Goal: Book appointment/travel/reservation

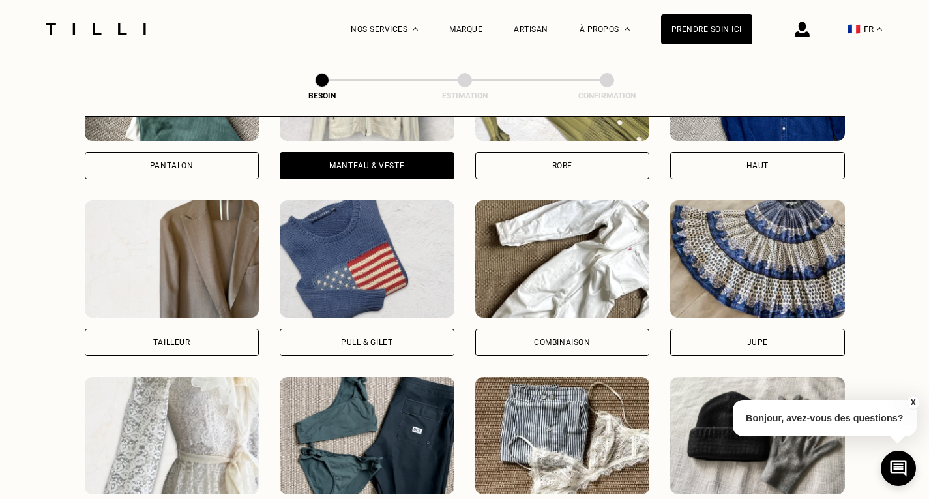
scroll to position [729, 0]
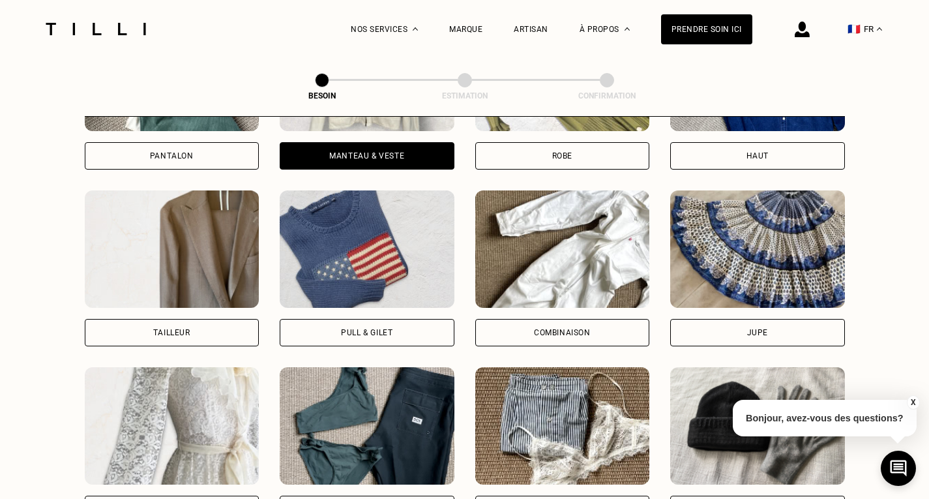
click at [150, 319] on div "Tailleur" at bounding box center [172, 332] width 175 height 27
select select "FR"
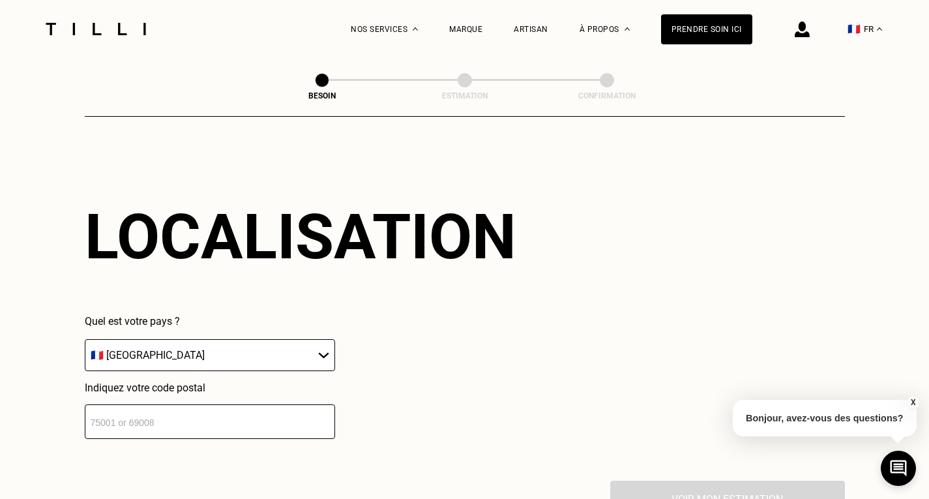
scroll to position [1136, 0]
click at [156, 338] on select "🇩🇪 [GEOGRAPHIC_DATA] 🇦🇹 [GEOGRAPHIC_DATA] 🇧🇪 [GEOGRAPHIC_DATA] 🇧🇬 Bulgarie 🇨🇾 C…" at bounding box center [210, 354] width 250 height 32
click at [85, 338] on select "🇩🇪 [GEOGRAPHIC_DATA] 🇦🇹 [GEOGRAPHIC_DATA] 🇧🇪 [GEOGRAPHIC_DATA] 🇧🇬 Bulgarie 🇨🇾 C…" at bounding box center [210, 354] width 250 height 32
click at [162, 409] on input "number" at bounding box center [210, 421] width 250 height 35
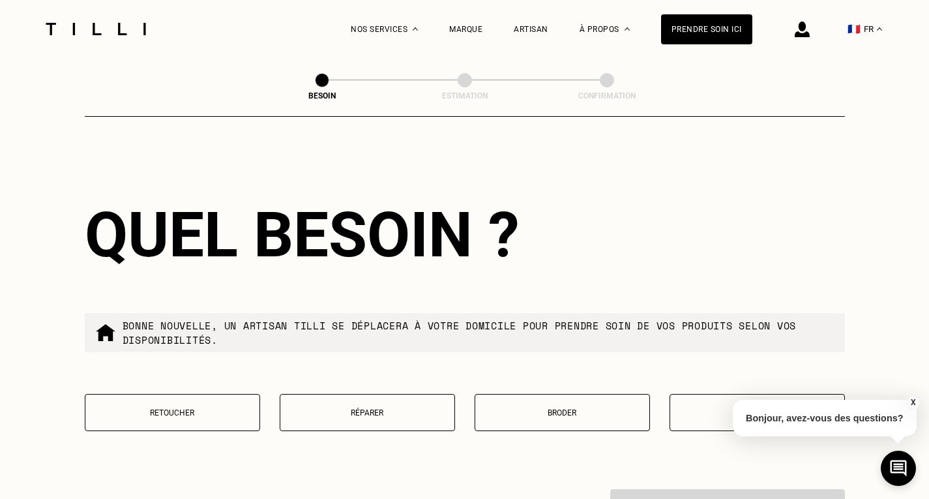
scroll to position [1524, 0]
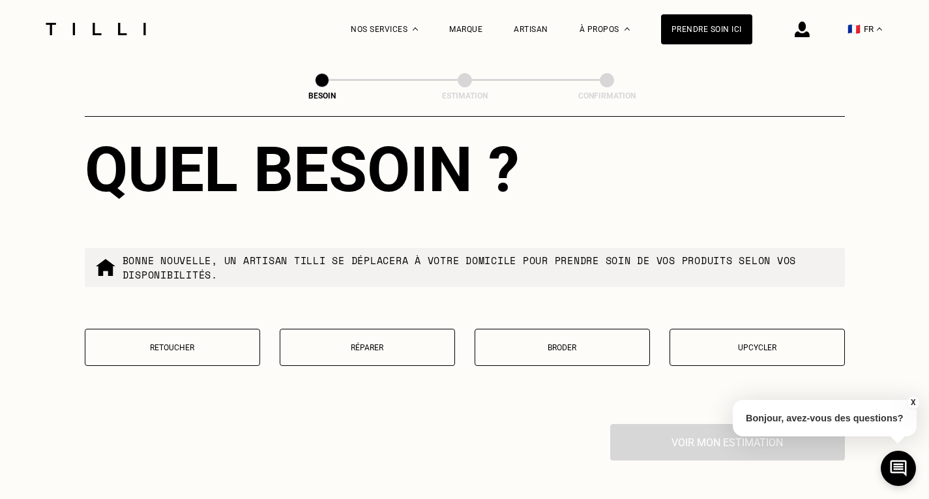
type input "75008"
click at [196, 310] on div "Quel besoin ? Bonne nouvelle, un artisan tilli se déplacera à votre domicile po…" at bounding box center [465, 257] width 760 height 333
click at [190, 343] on p "Retoucher" at bounding box center [172, 347] width 161 height 9
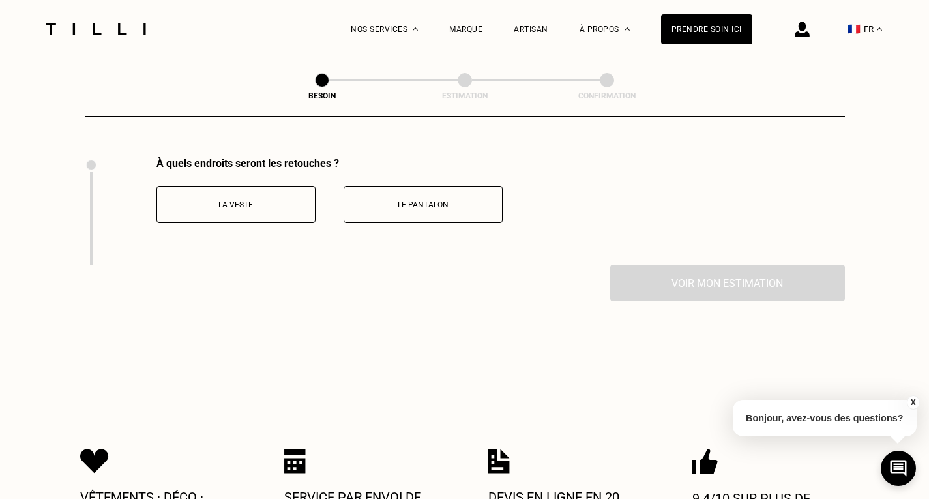
scroll to position [1794, 0]
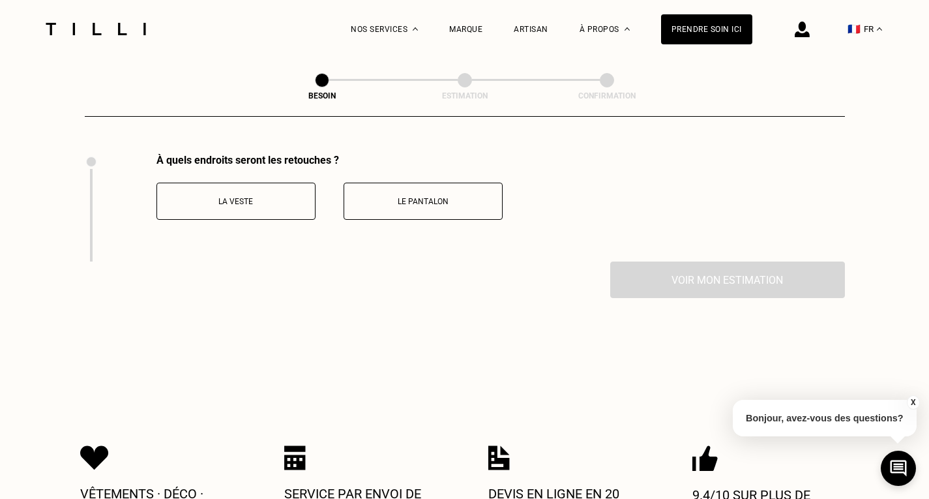
click at [280, 197] on p "La veste" at bounding box center [236, 201] width 145 height 9
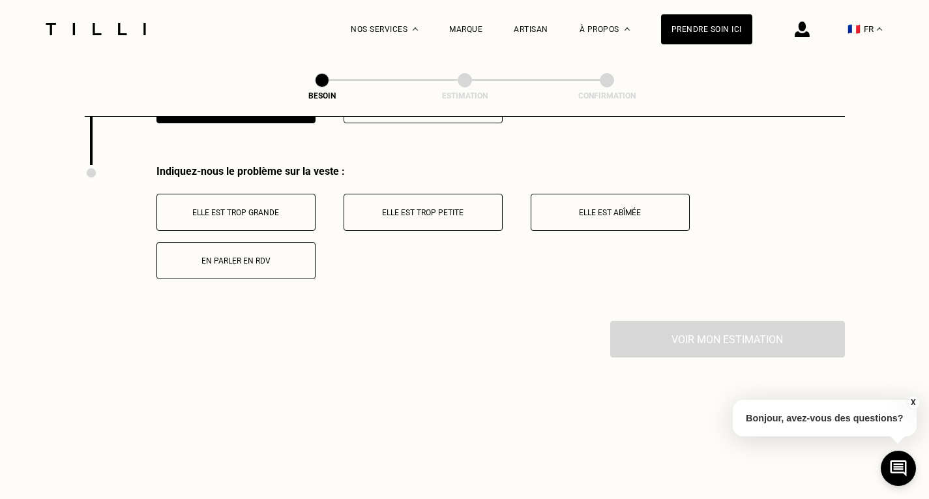
scroll to position [1902, 0]
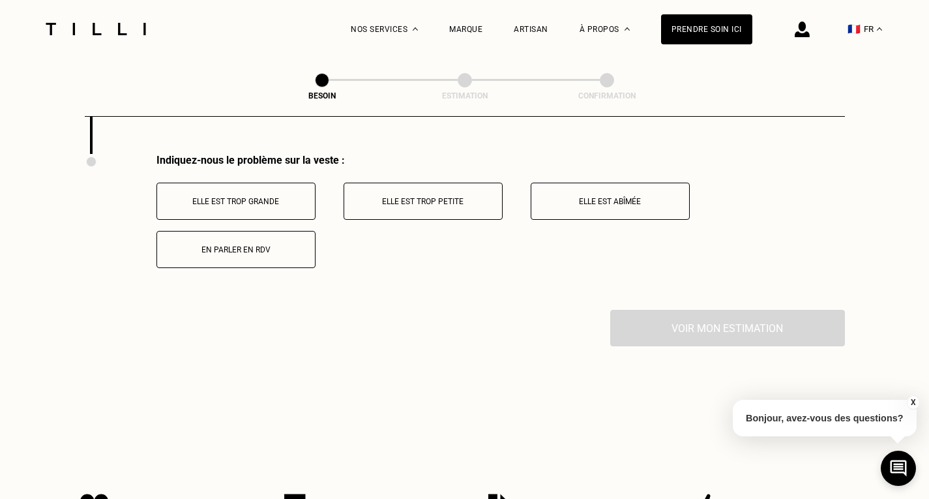
click at [284, 201] on button "Elle est trop grande" at bounding box center [235, 201] width 159 height 37
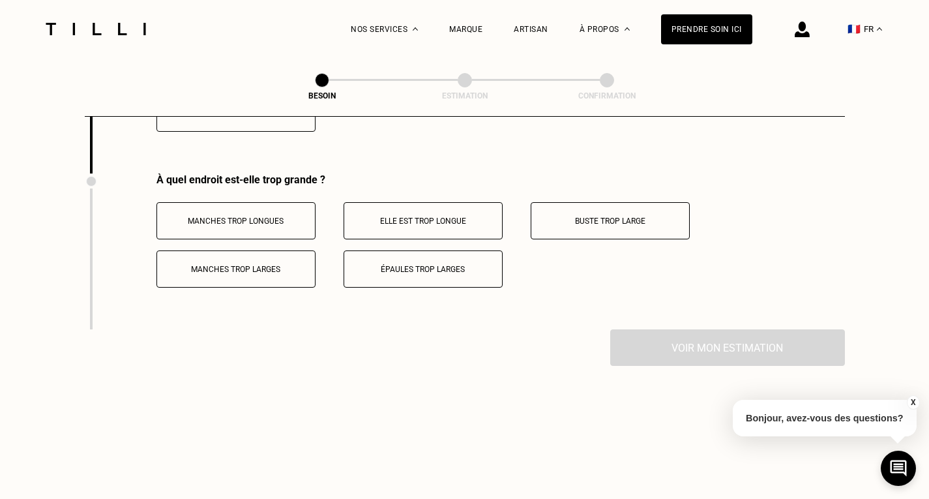
scroll to position [2058, 0]
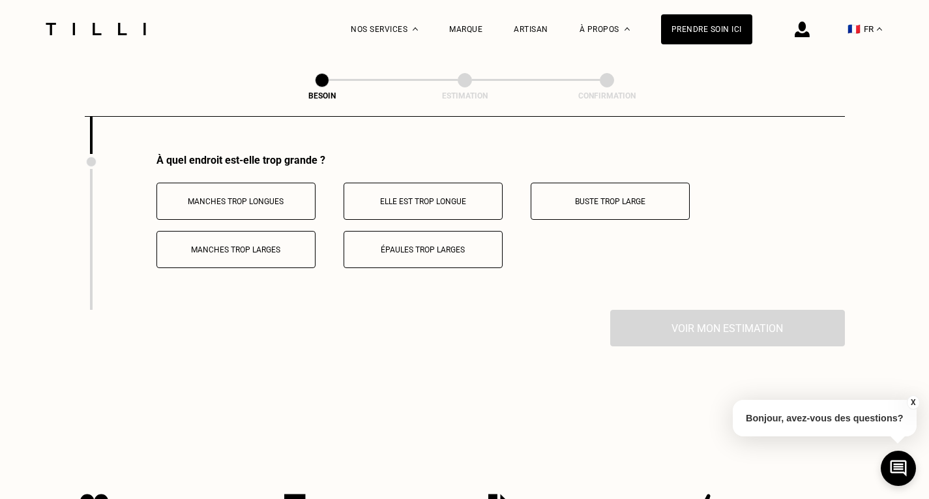
click at [355, 329] on div "Voir mon estimation" at bounding box center [465, 328] width 760 height 37
click at [567, 200] on button "Buste trop large" at bounding box center [610, 201] width 159 height 37
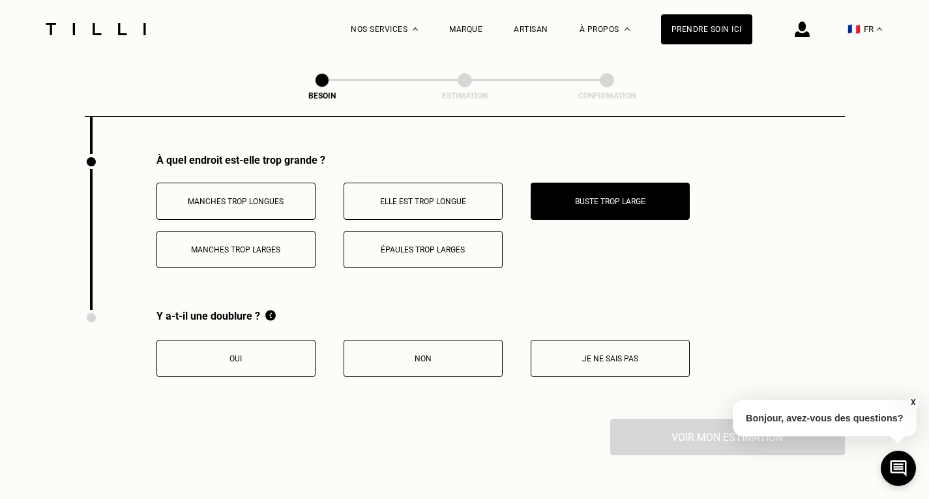
click at [615, 354] on p "Je ne sais pas" at bounding box center [610, 358] width 145 height 9
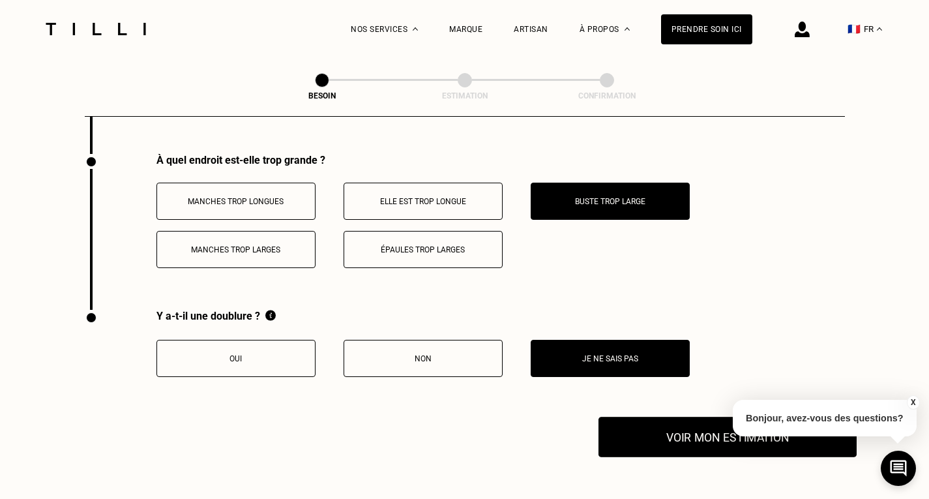
click at [695, 432] on button "Voir mon estimation" at bounding box center [728, 437] width 258 height 40
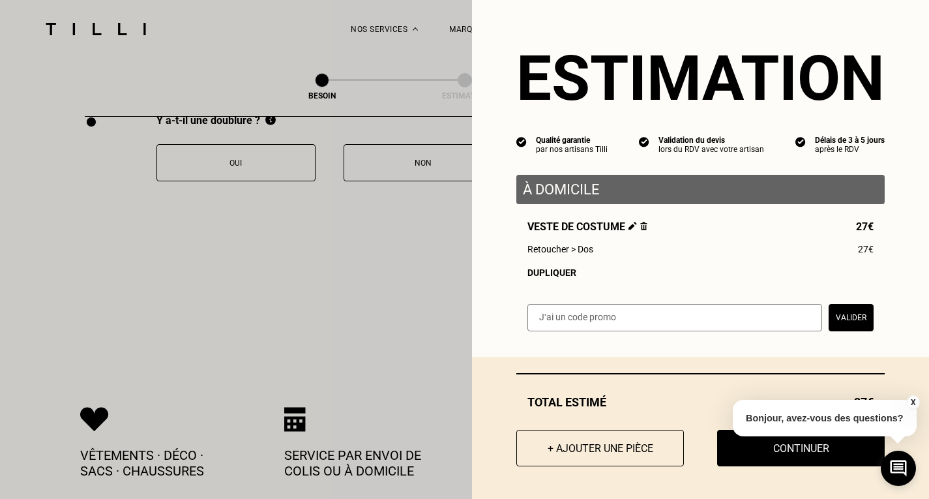
scroll to position [2253, 0]
click at [748, 461] on button "Continuer" at bounding box center [801, 448] width 185 height 40
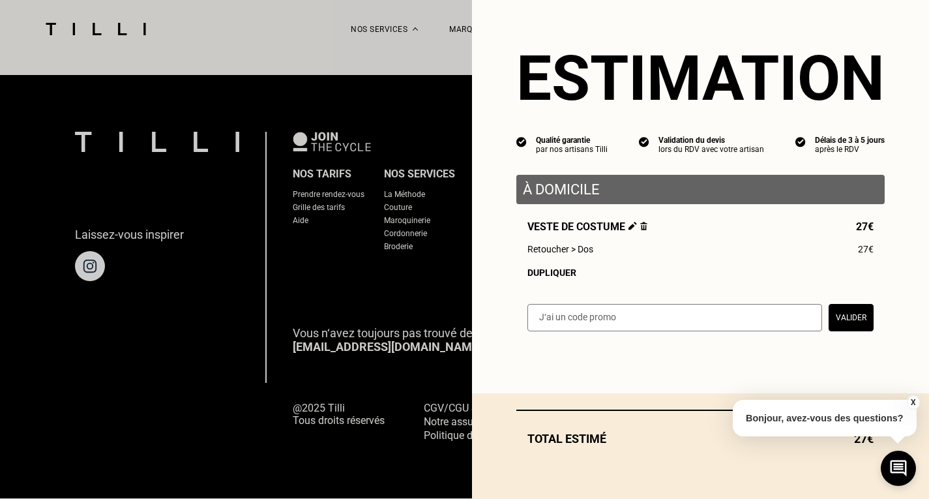
scroll to position [822, 0]
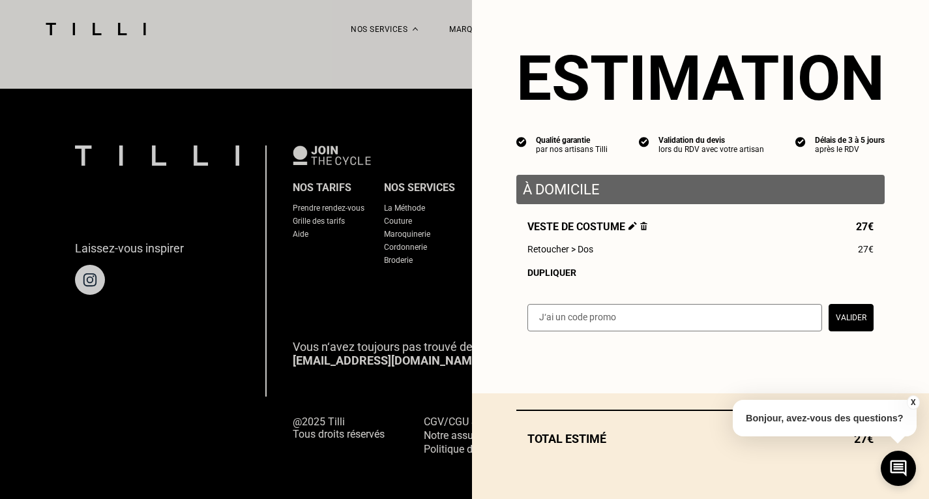
select select "FR"
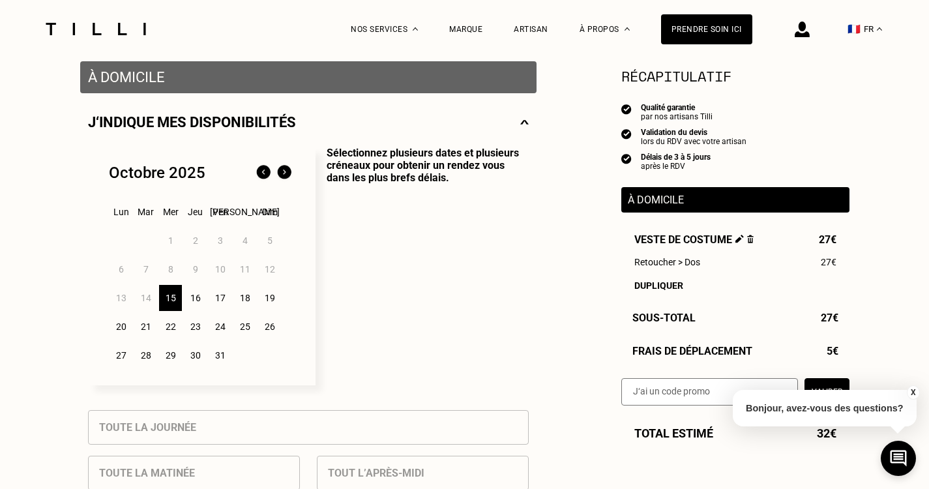
scroll to position [261, 0]
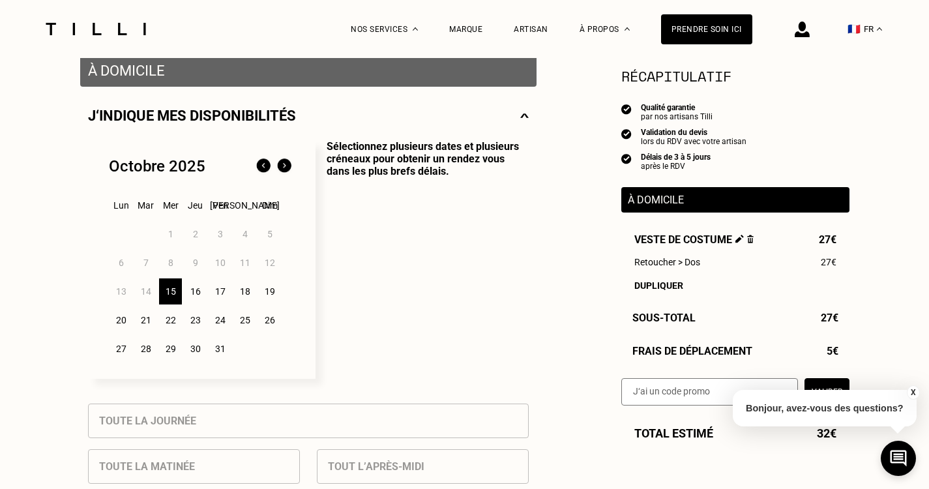
click at [198, 296] on div "16" at bounding box center [195, 291] width 23 height 26
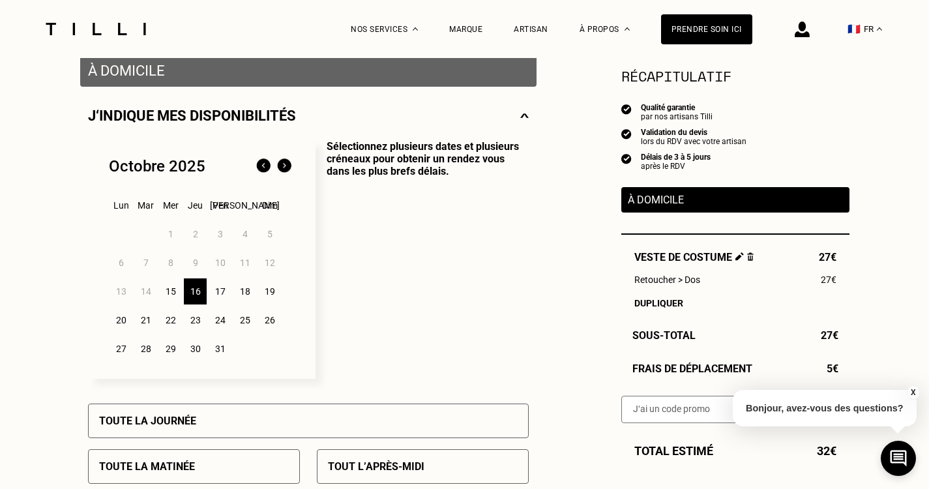
click at [218, 299] on div "17" at bounding box center [220, 291] width 23 height 26
click at [197, 294] on div "16" at bounding box center [195, 291] width 23 height 26
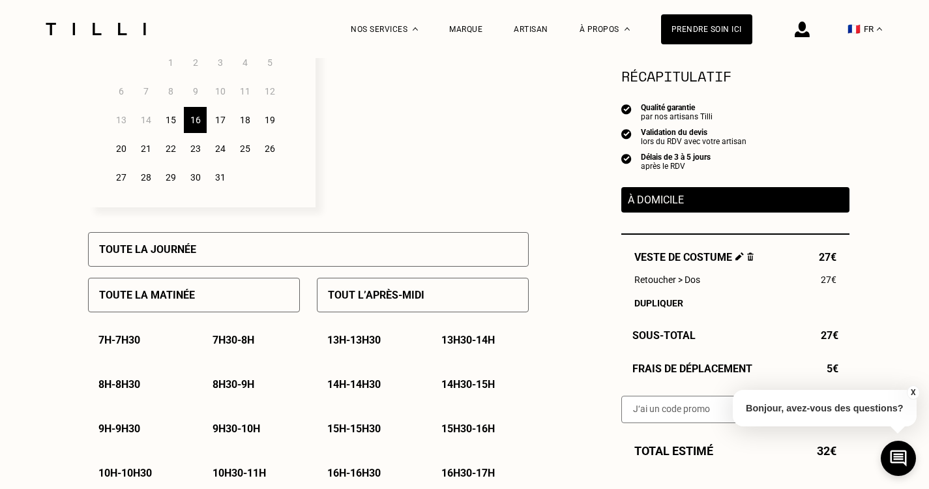
scroll to position [456, 0]
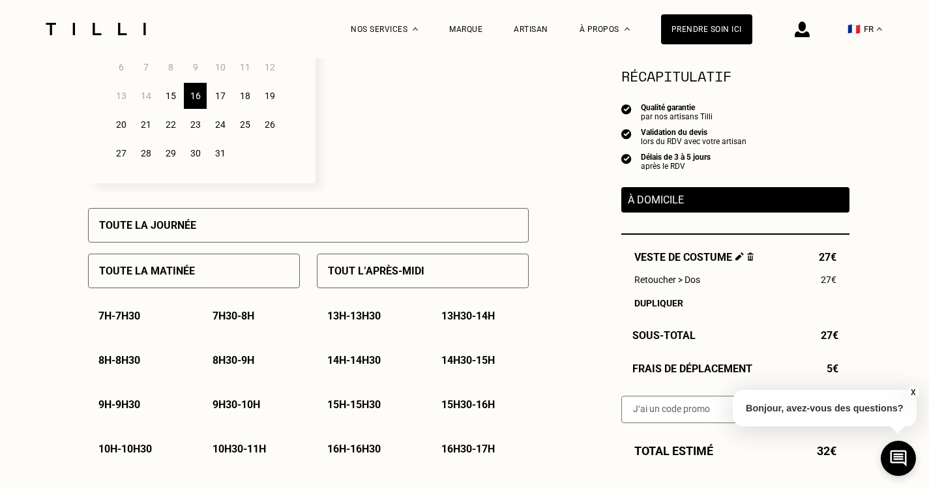
click at [438, 284] on div "Tout l’après-midi" at bounding box center [423, 271] width 212 height 35
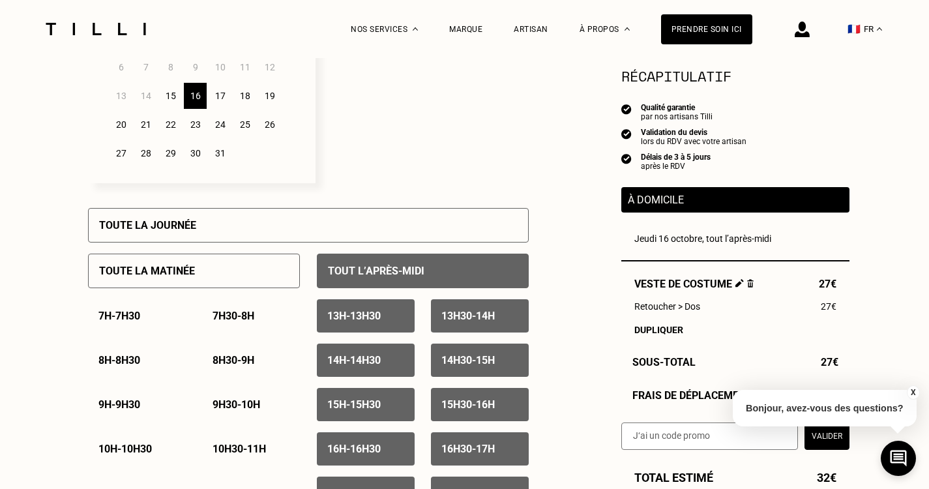
click at [338, 268] on div "Tout l’après-midi" at bounding box center [423, 271] width 212 height 35
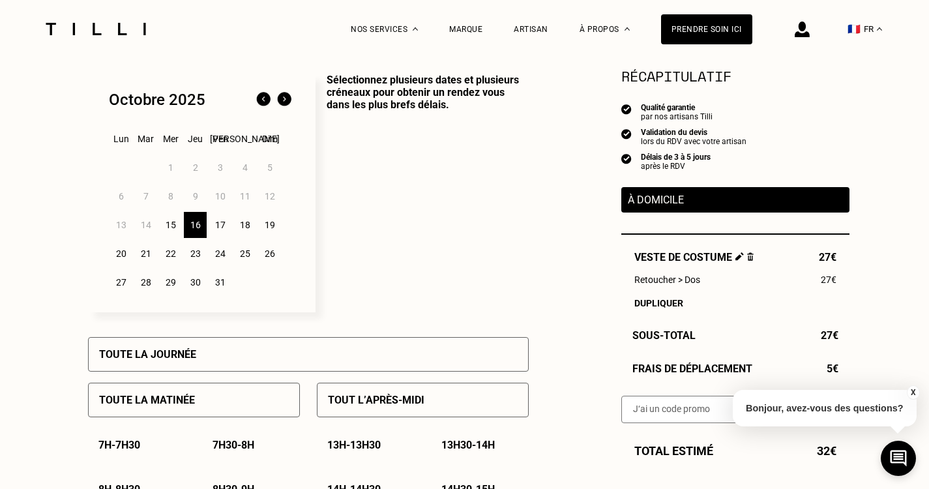
scroll to position [326, 0]
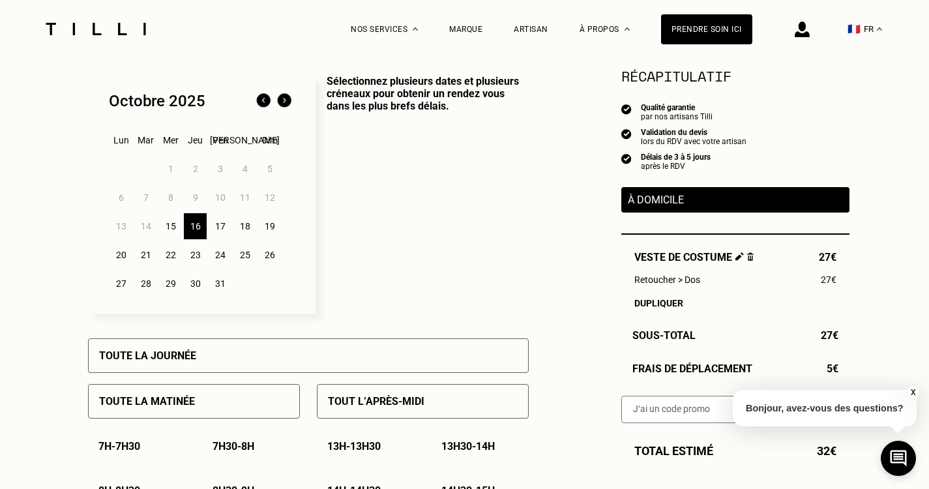
click at [437, 407] on div "Tout l’après-midi" at bounding box center [423, 401] width 212 height 35
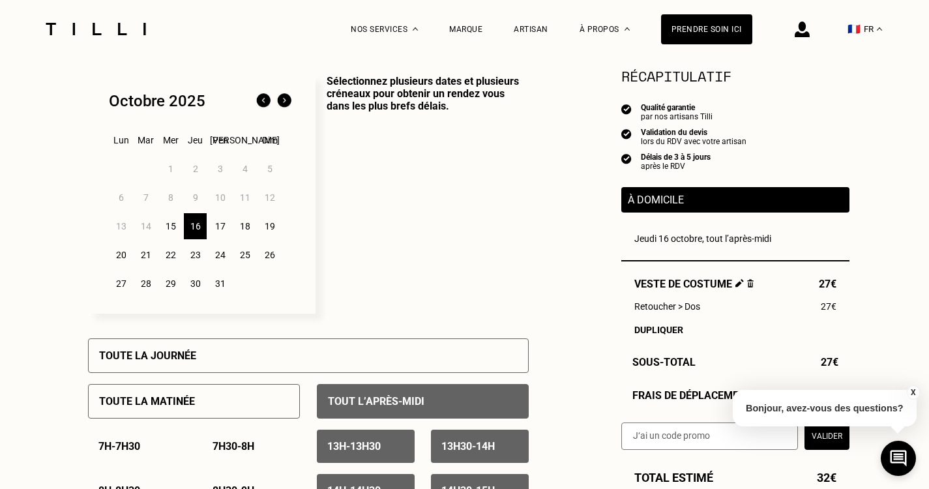
click at [437, 407] on div "Tout l’après-midi" at bounding box center [423, 401] width 212 height 35
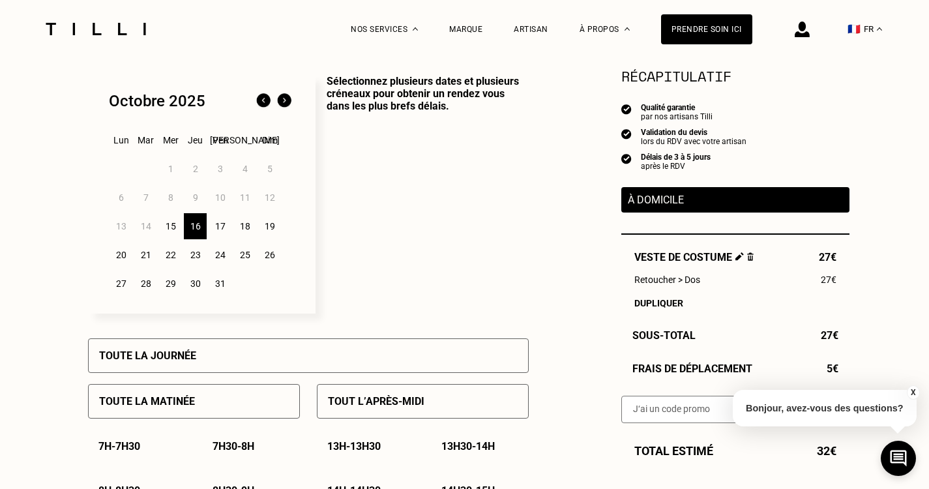
click at [405, 282] on p "Sélectionnez plusieurs dates et plusieurs créneaux pour obtenir un rendez vous …" at bounding box center [422, 194] width 213 height 239
click at [405, 286] on p "Sélectionnez plusieurs dates et plusieurs créneaux pour obtenir un rendez vous …" at bounding box center [422, 194] width 213 height 239
click at [452, 248] on p "Sélectionnez plusieurs dates et plusieurs créneaux pour obtenir un rendez vous …" at bounding box center [422, 194] width 213 height 239
click at [466, 207] on p "Sélectionnez plusieurs dates et plusieurs créneaux pour obtenir un rendez vous …" at bounding box center [422, 194] width 213 height 239
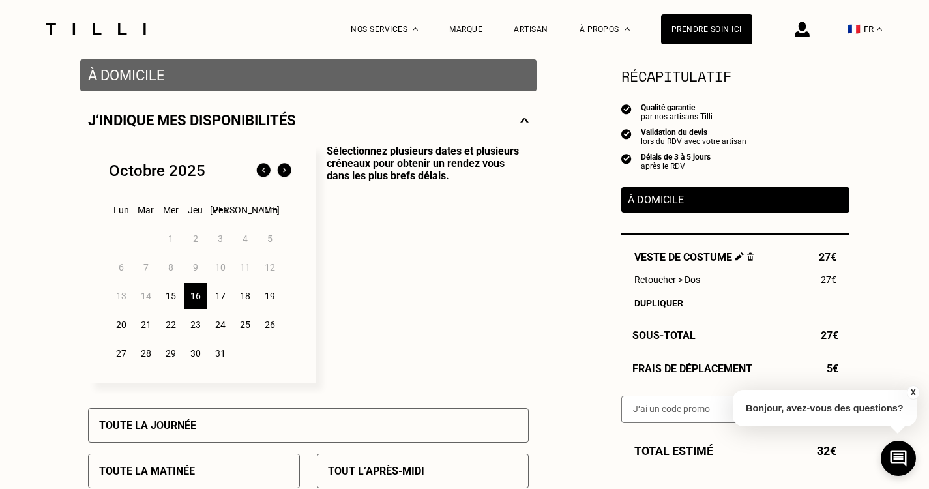
scroll to position [261, 0]
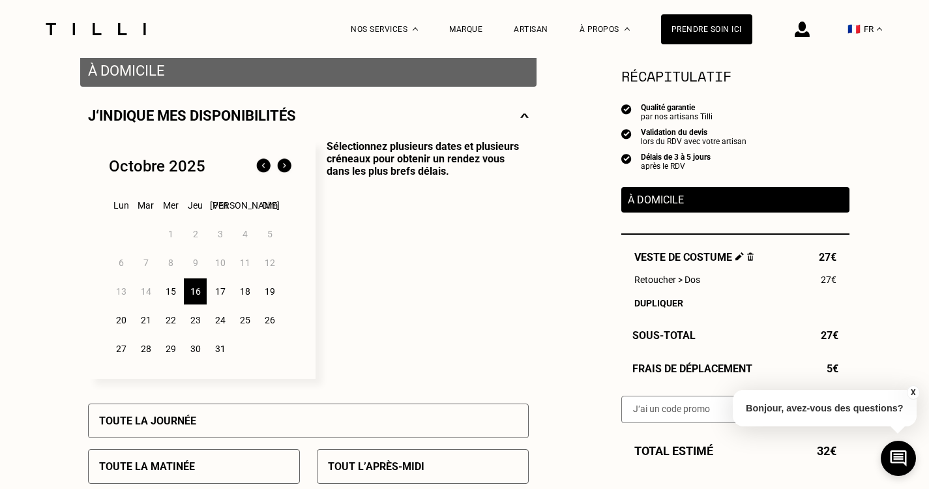
click at [655, 209] on div "À domicile" at bounding box center [735, 199] width 228 height 25
click at [655, 206] on p "À domicile" at bounding box center [735, 200] width 215 height 12
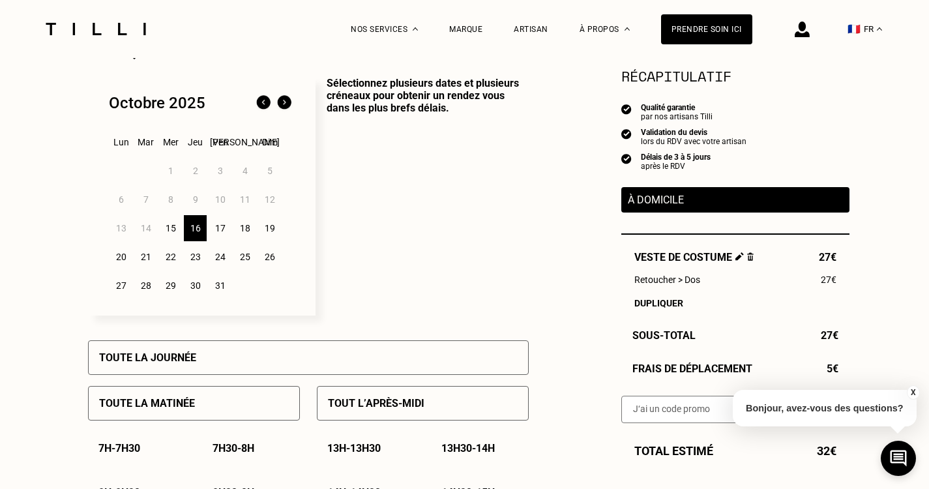
scroll to position [522, 0]
